Goal: Complete application form

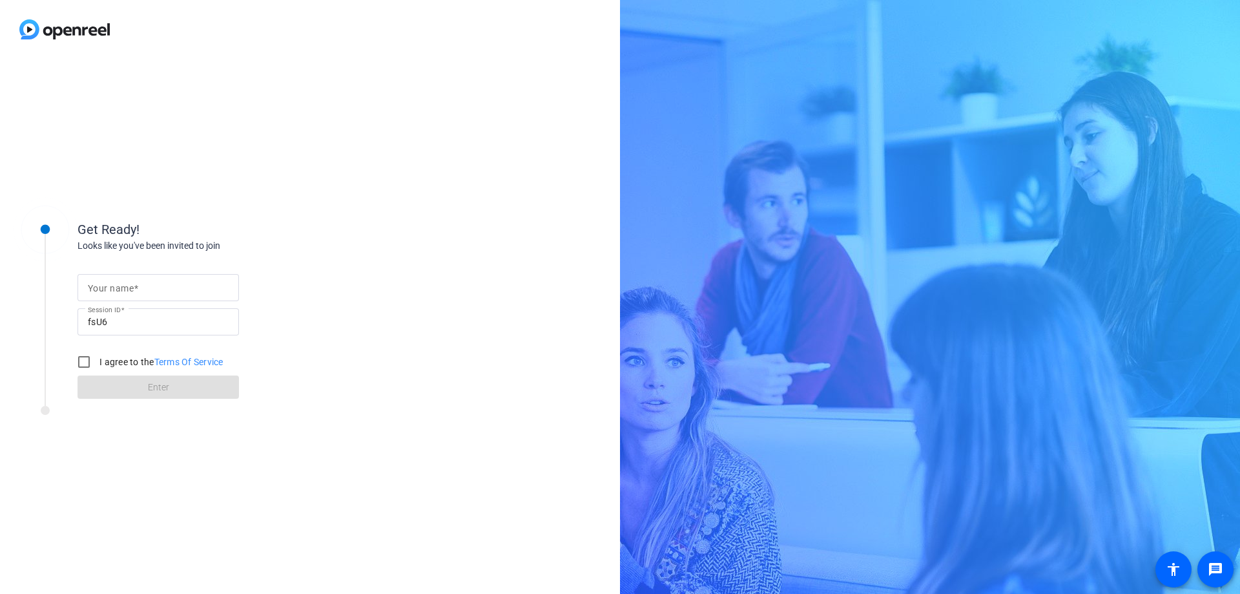
click at [127, 291] on mat-label "Your name" at bounding box center [111, 288] width 46 height 10
click at [127, 291] on input "Your name" at bounding box center [158, 288] width 141 height 16
type input "[PERSON_NAME]"
click at [86, 364] on input "I agree to the Terms Of Service" at bounding box center [84, 362] width 26 height 26
checkbox input "true"
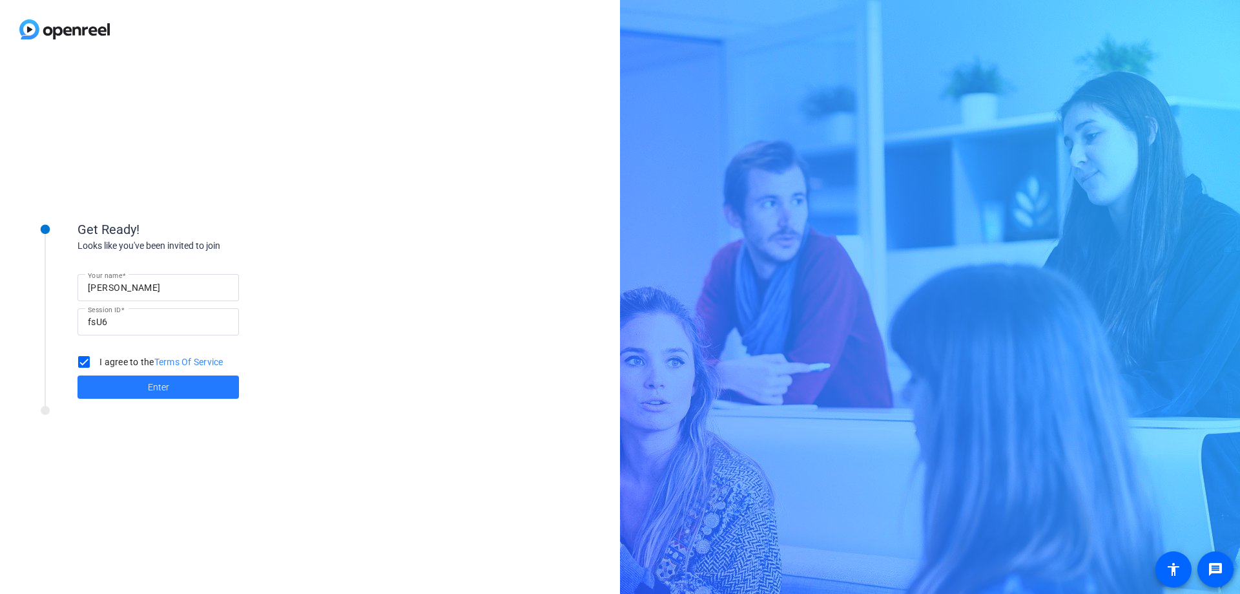
click at [166, 383] on span "Enter" at bounding box center [158, 387] width 21 height 14
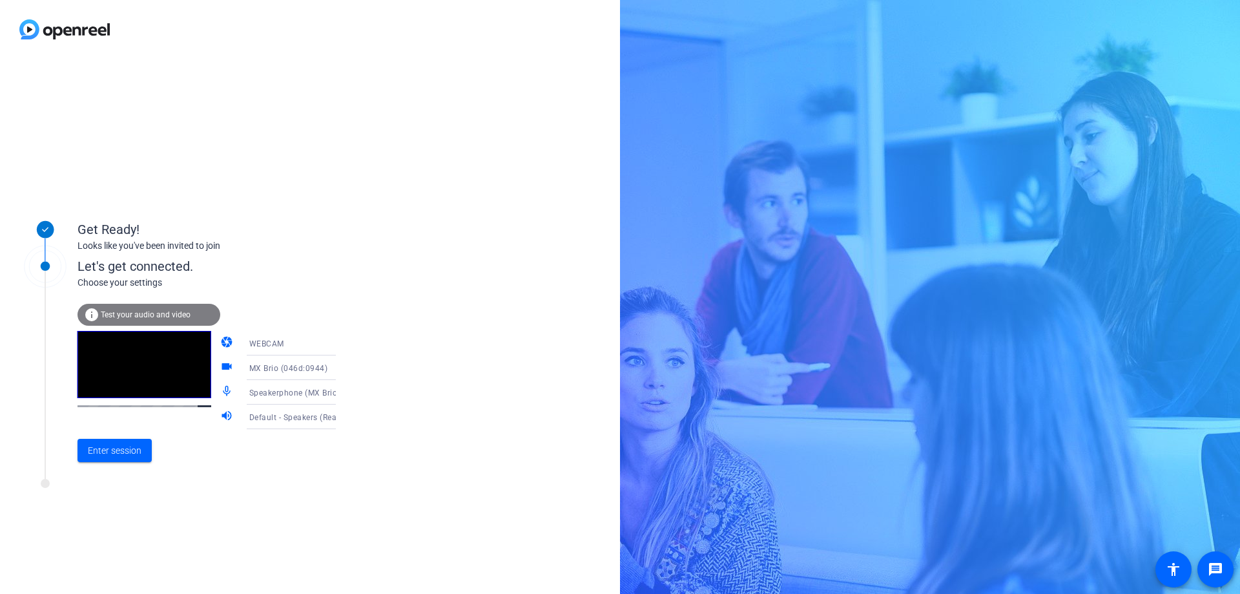
click at [160, 317] on span "Test your audio and video" at bounding box center [146, 314] width 90 height 9
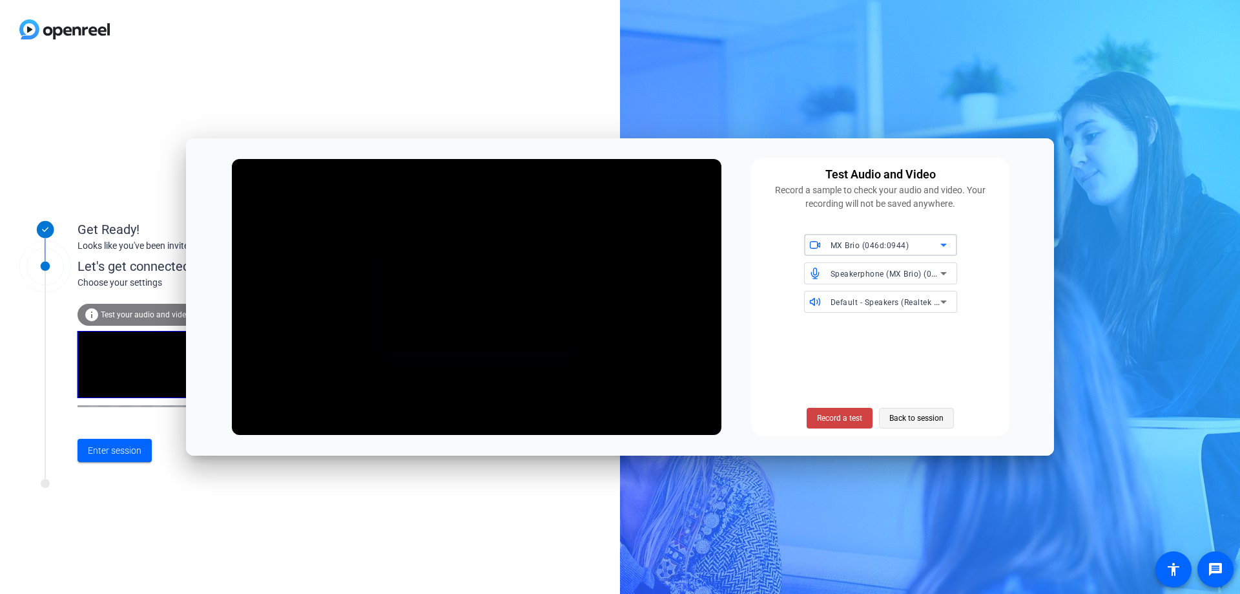
click at [917, 412] on span "Back to session" at bounding box center [917, 418] width 54 height 25
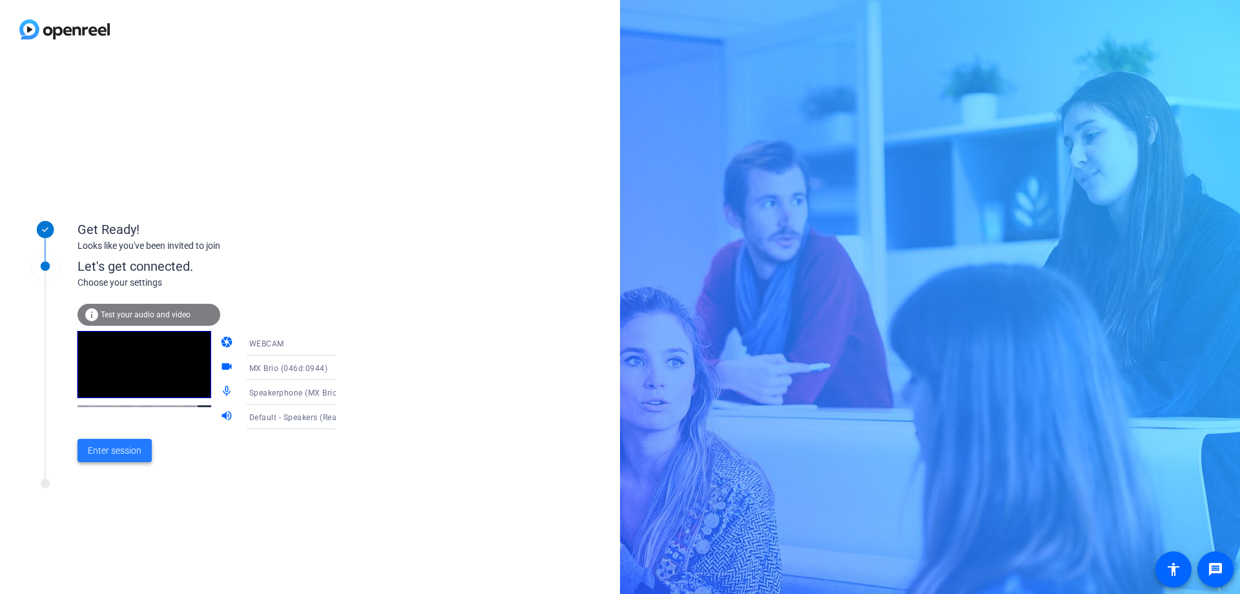
click at [118, 448] on span "Enter session" at bounding box center [115, 451] width 54 height 14
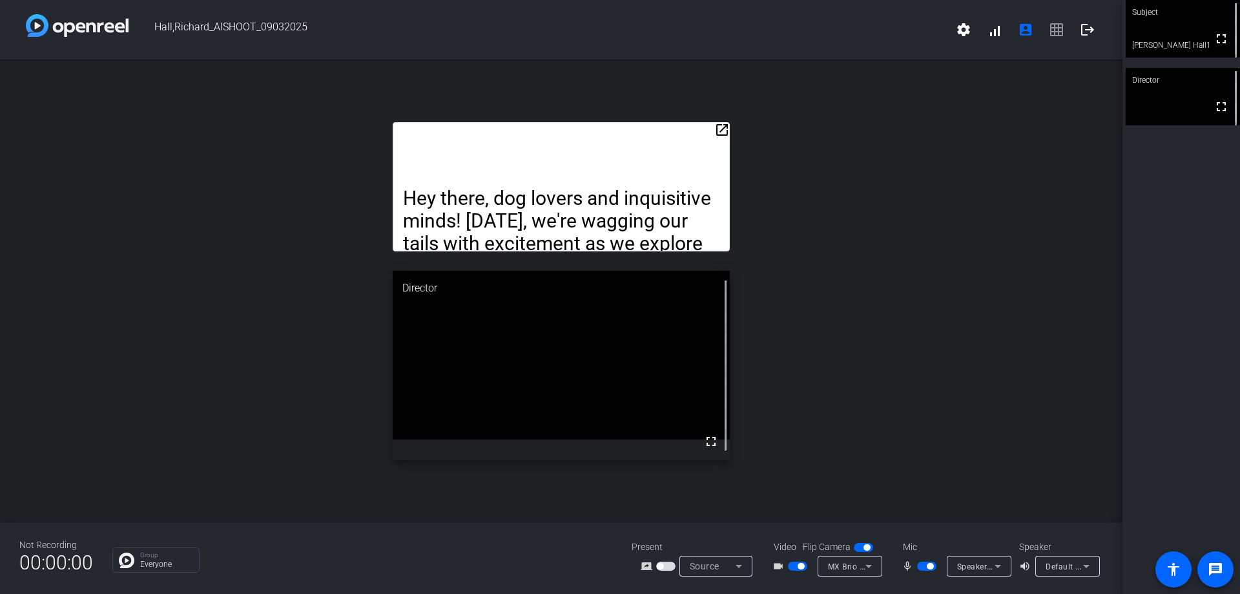
click at [718, 129] on mat-icon "open_in_new" at bounding box center [722, 130] width 16 height 16
